Goal: Task Accomplishment & Management: Manage account settings

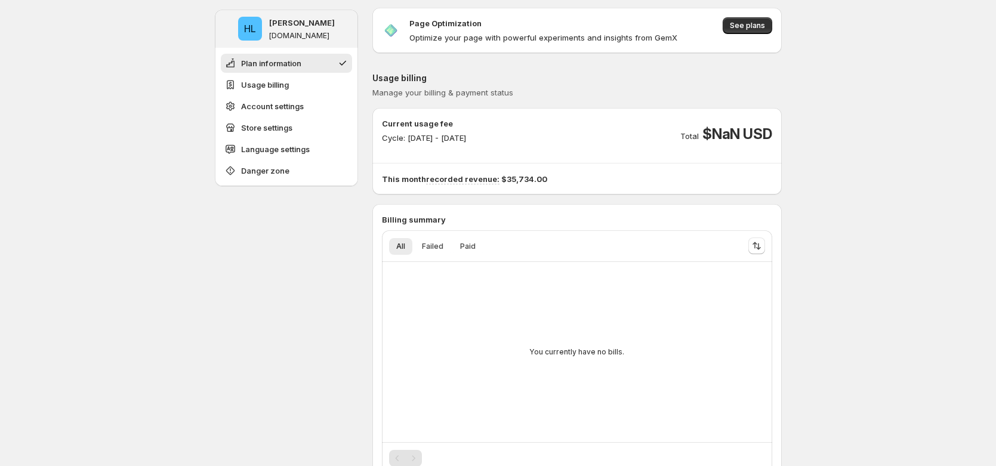
scroll to position [152, 0]
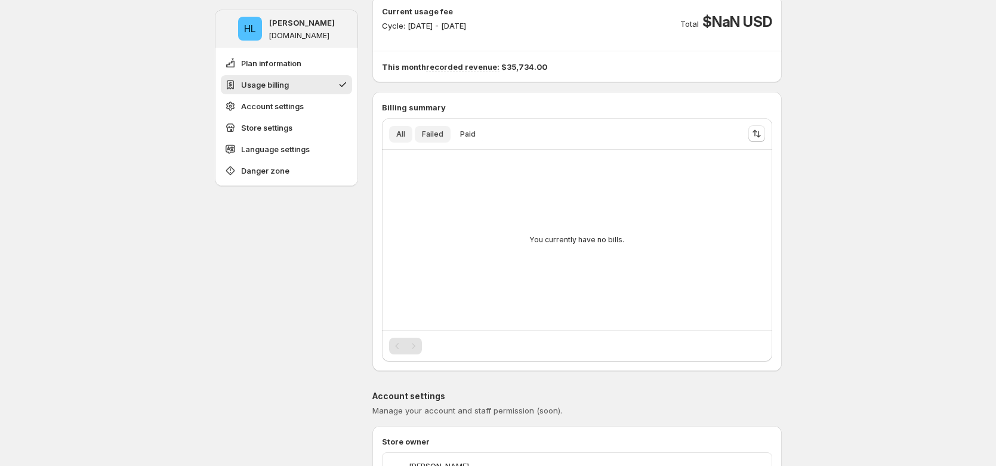
click at [429, 130] on span "Failed" at bounding box center [432, 135] width 21 height 10
click at [470, 136] on span "Paid" at bounding box center [468, 135] width 16 height 10
click at [410, 134] on button "All" at bounding box center [400, 134] width 23 height 17
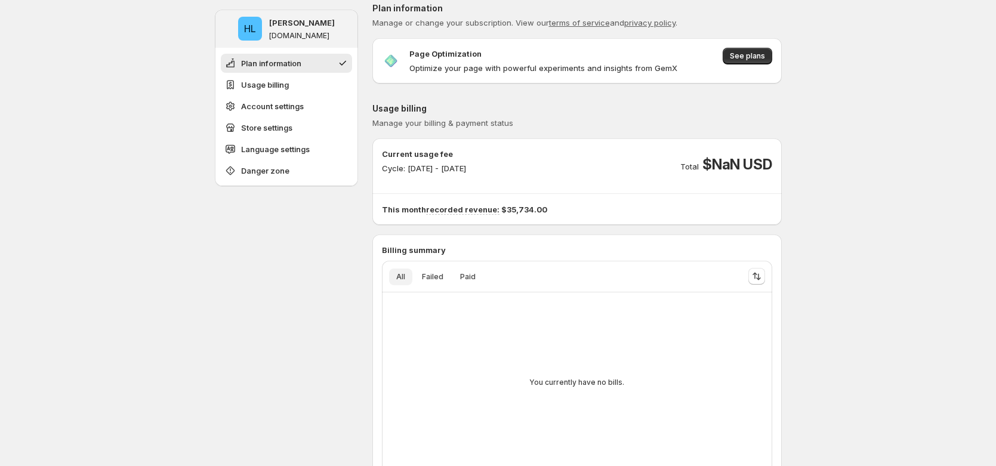
scroll to position [0, 0]
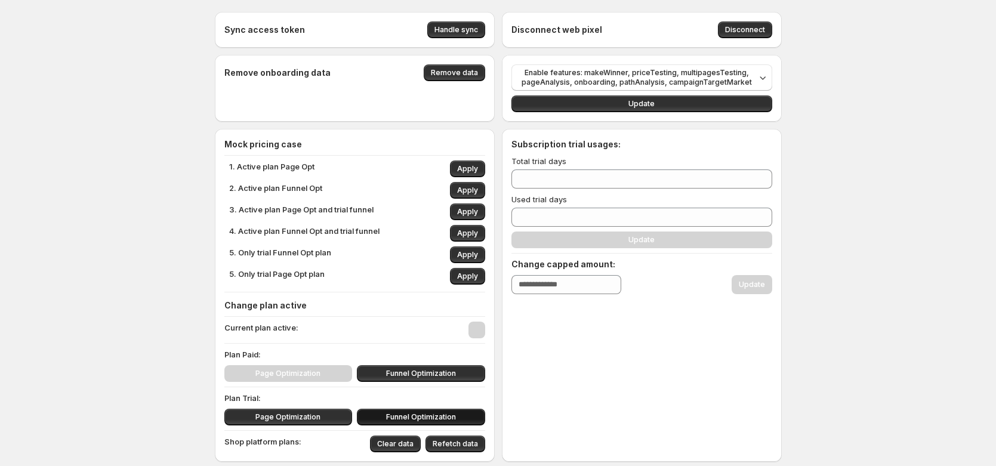
click at [428, 420] on span "Funnel Optimization" at bounding box center [421, 418] width 70 height 10
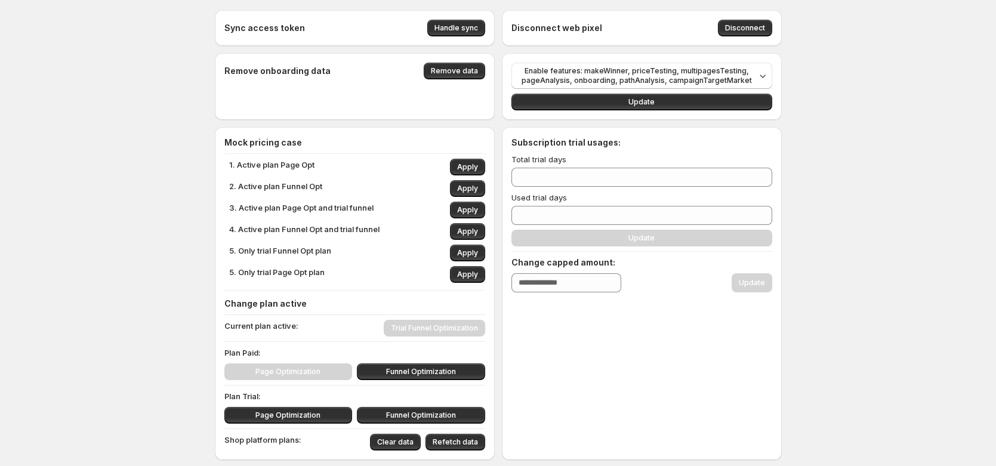
scroll to position [2, 0]
click at [435, 374] on span "Funnel Optimization" at bounding box center [421, 372] width 70 height 10
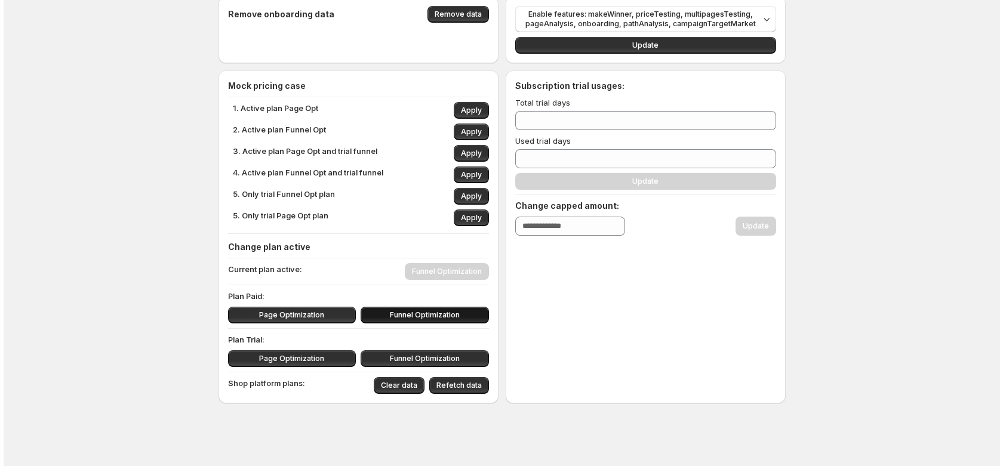
scroll to position [60, 0]
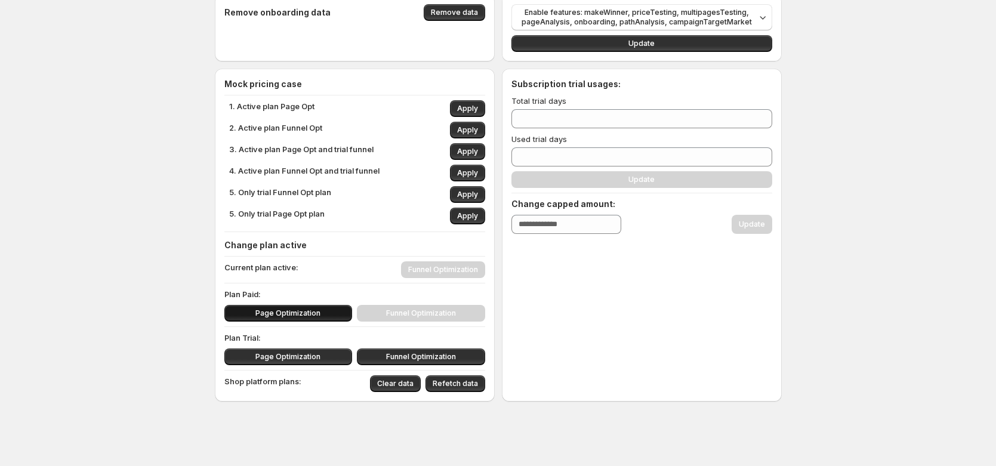
click at [287, 315] on span "Page Optimization" at bounding box center [288, 314] width 65 height 10
